Goal: Task Accomplishment & Management: Manage account settings

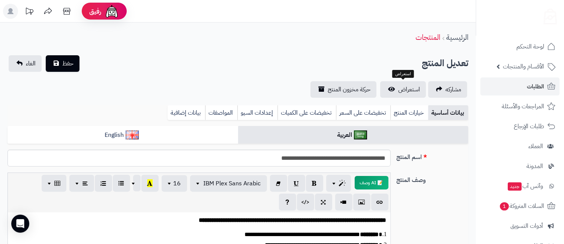
scroll to position [923, 0]
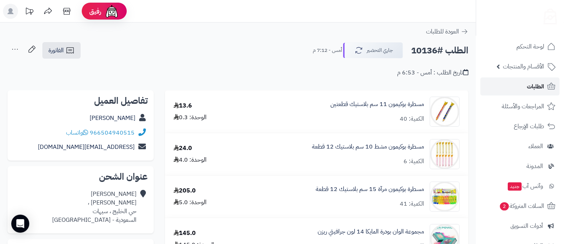
click at [546, 86] on link "الطلبات" at bounding box center [520, 86] width 79 height 18
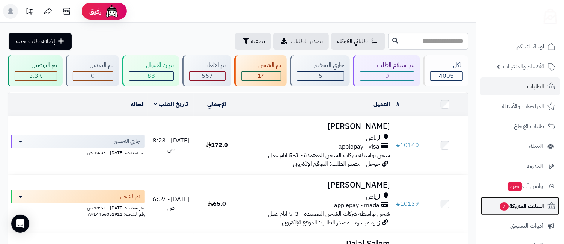
click at [523, 208] on span "السلات المتروكة 2" at bounding box center [521, 205] width 45 height 11
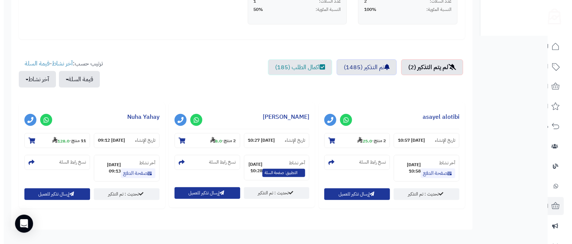
scroll to position [259, 0]
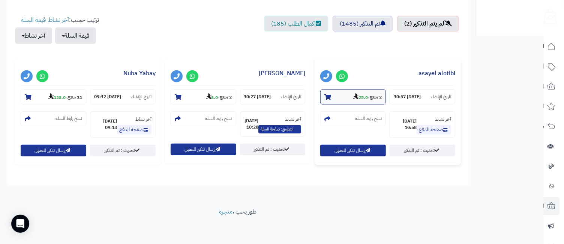
click at [367, 93] on small "2 منتج - 25.0" at bounding box center [367, 97] width 29 height 8
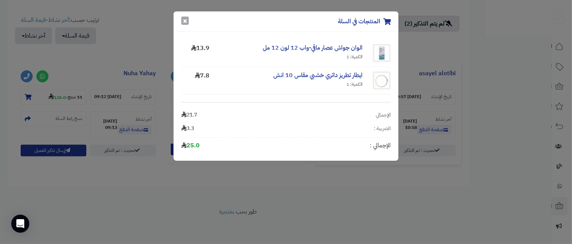
click at [188, 17] on button "×" at bounding box center [185, 21] width 8 height 8
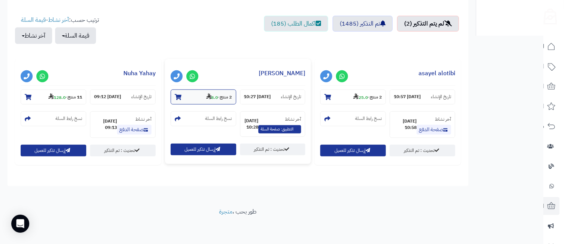
click at [224, 95] on strong "2 منتج" at bounding box center [226, 97] width 12 height 7
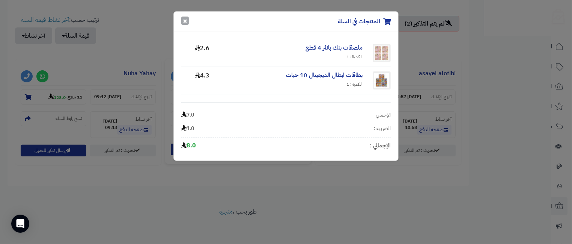
click at [184, 20] on button "×" at bounding box center [185, 21] width 8 height 8
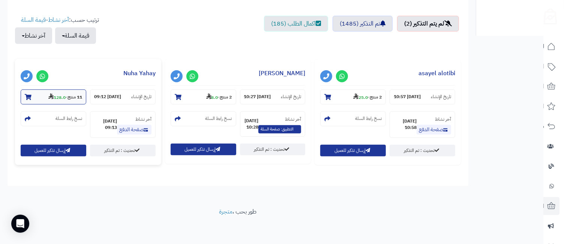
click at [35, 97] on section "11 منتج - 128.0" at bounding box center [54, 96] width 66 height 15
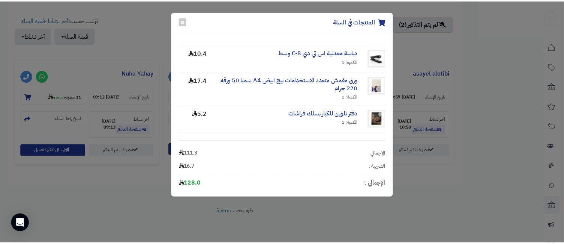
scroll to position [48, 0]
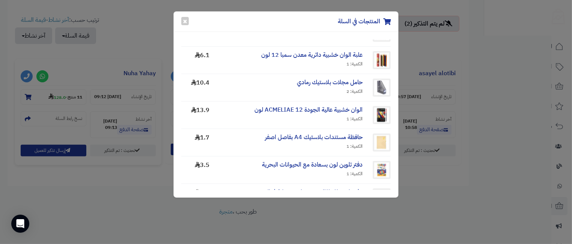
click at [510, 137] on div "المنتجات في السلة × دبابيس دباسة سمبا 1000 دبوس 24/6 الكمية: 1 1.7 ملف مخرم شفا…" at bounding box center [286, 122] width 572 height 244
